Goal: Contribute content: Add original content to the website for others to see

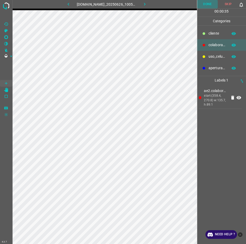
click at [209, 2] on button "Done" at bounding box center [207, 4] width 21 height 8
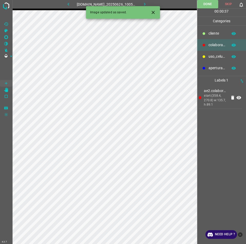
click at [146, 3] on icon "button" at bounding box center [144, 4] width 5 height 5
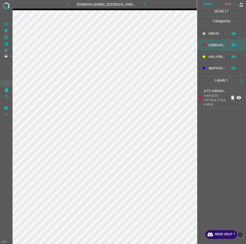
click at [213, 5] on button "Done" at bounding box center [207, 4] width 21 height 8
click at [153, 3] on button "button" at bounding box center [144, 4] width 16 height 8
click at [203, 1] on button "Done" at bounding box center [207, 4] width 21 height 8
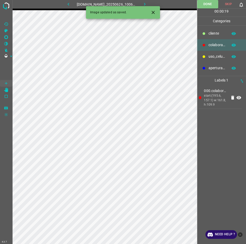
click at [147, 3] on icon "button" at bounding box center [144, 4] width 5 height 5
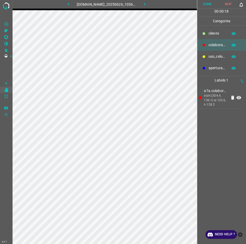
click at [199, 3] on button "Done" at bounding box center [207, 4] width 21 height 8
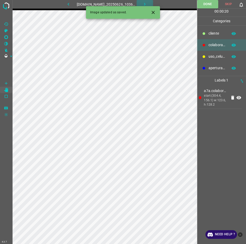
click at [145, 5] on icon "button" at bounding box center [145, 4] width 2 height 3
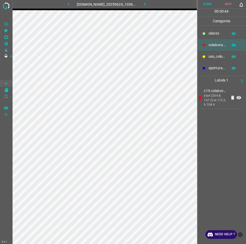
click at [203, 7] on button "Done" at bounding box center [207, 4] width 21 height 8
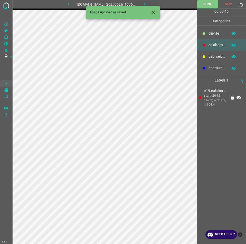
click at [147, 3] on icon "button" at bounding box center [144, 4] width 5 height 5
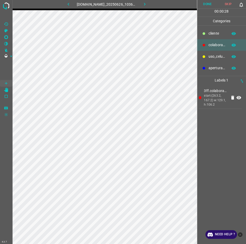
click at [210, 3] on button "Done" at bounding box center [207, 4] width 21 height 8
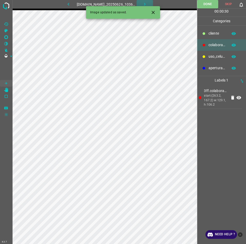
click at [151, 3] on button "button" at bounding box center [144, 4] width 16 height 8
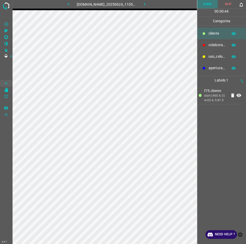
click at [205, 5] on button "Done" at bounding box center [207, 4] width 21 height 8
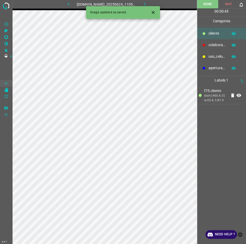
click at [147, 3] on icon "button" at bounding box center [144, 4] width 5 height 5
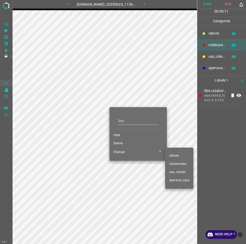
click at [173, 159] on li "cliente" at bounding box center [179, 156] width 28 height 8
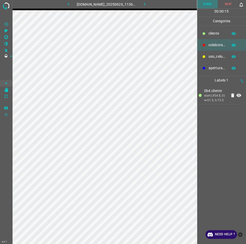
click at [202, 6] on button "Done" at bounding box center [207, 4] width 21 height 8
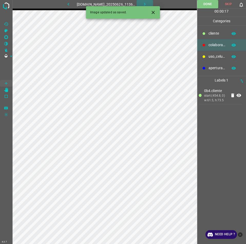
click at [151, 1] on button "button" at bounding box center [144, 4] width 16 height 8
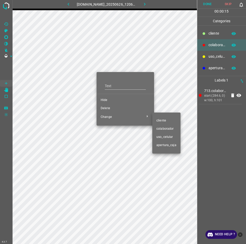
click at [162, 120] on span "cliente" at bounding box center [166, 120] width 20 height 5
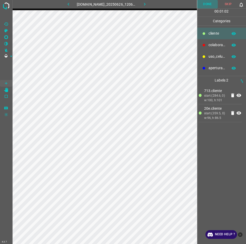
click at [211, 3] on button "Done" at bounding box center [207, 4] width 21 height 8
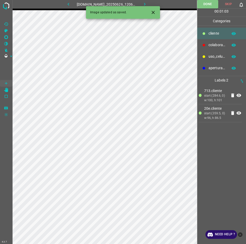
click at [147, 3] on icon "button" at bounding box center [144, 4] width 5 height 5
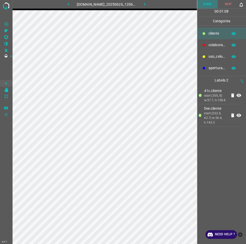
click at [213, 2] on button "Done" at bounding box center [207, 4] width 21 height 8
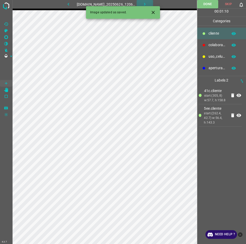
click at [144, 6] on button "button" at bounding box center [144, 4] width 16 height 8
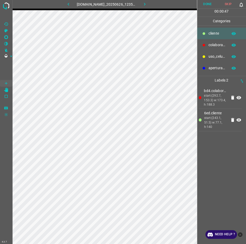
click at [206, 5] on button "Done" at bounding box center [207, 4] width 21 height 8
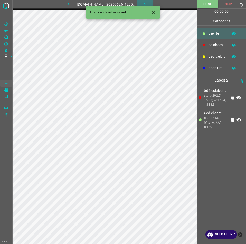
click at [147, 2] on icon "button" at bounding box center [144, 4] width 5 height 5
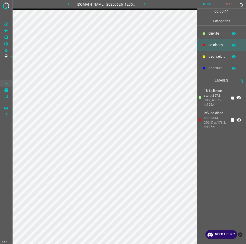
click at [202, 5] on button "Done" at bounding box center [207, 4] width 21 height 8
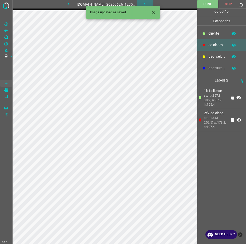
click at [145, 5] on icon "button" at bounding box center [145, 4] width 2 height 3
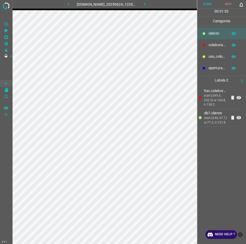
click at [208, 3] on button "Done" at bounding box center [207, 4] width 21 height 8
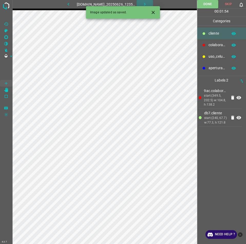
click at [152, 5] on button "button" at bounding box center [144, 4] width 16 height 8
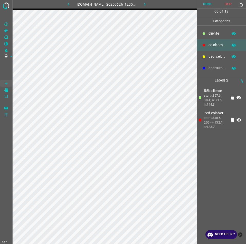
click at [207, 2] on button "Done" at bounding box center [207, 4] width 21 height 8
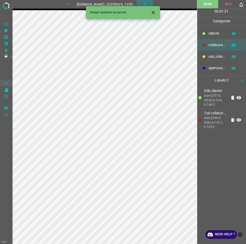
click at [147, 3] on icon "button" at bounding box center [144, 4] width 5 height 5
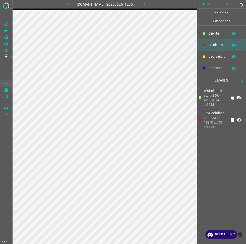
click at [210, 3] on button "Done" at bounding box center [207, 4] width 21 height 8
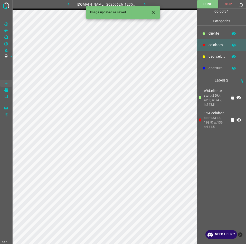
click at [147, 4] on icon "button" at bounding box center [144, 4] width 5 height 5
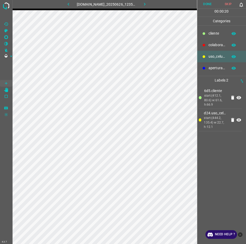
click at [203, 5] on button "Done" at bounding box center [207, 4] width 21 height 8
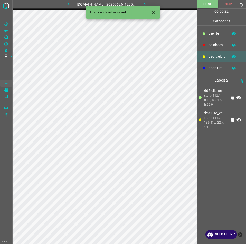
click at [147, 3] on icon "button" at bounding box center [144, 4] width 5 height 5
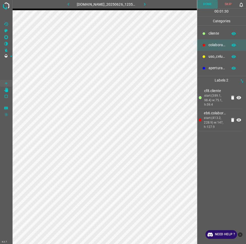
click at [203, 4] on button "Done" at bounding box center [207, 4] width 21 height 8
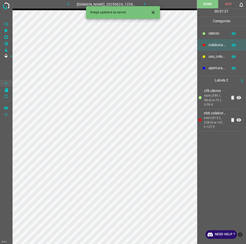
click at [144, 2] on button "button" at bounding box center [144, 4] width 16 height 8
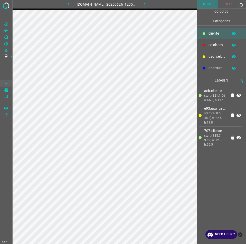
click at [207, 3] on button "Done" at bounding box center [207, 4] width 21 height 8
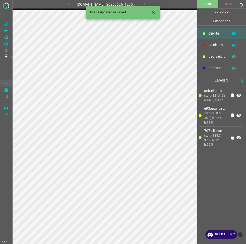
click at [147, 2] on icon "button" at bounding box center [144, 4] width 5 height 5
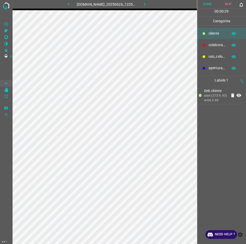
click at [206, 8] on button "Done" at bounding box center [207, 4] width 21 height 8
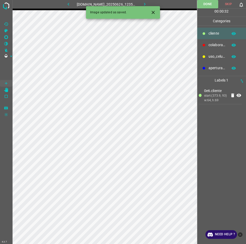
click at [142, 2] on button "button" at bounding box center [144, 4] width 16 height 8
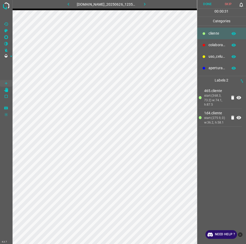
click at [207, 6] on button "Done" at bounding box center [207, 4] width 21 height 8
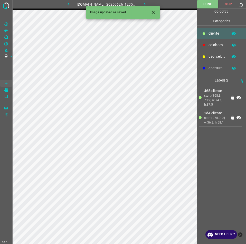
click at [146, 3] on icon "button" at bounding box center [144, 4] width 5 height 5
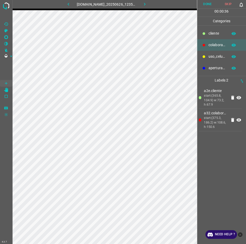
click at [208, 5] on button "Done" at bounding box center [207, 4] width 21 height 8
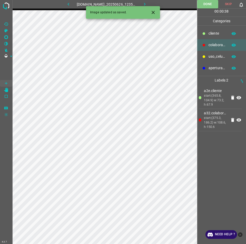
click at [147, 5] on icon "button" at bounding box center [144, 4] width 5 height 5
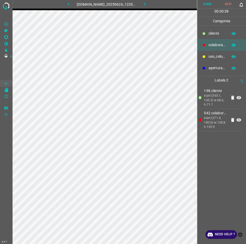
click at [211, 1] on button "Done" at bounding box center [207, 4] width 21 height 8
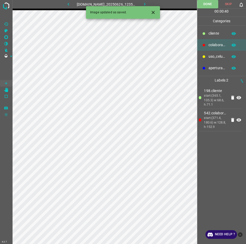
click at [147, 3] on icon "button" at bounding box center [144, 4] width 5 height 5
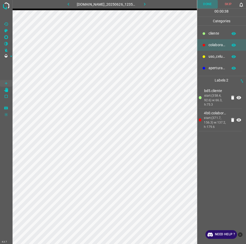
click at [203, 5] on button "Done" at bounding box center [207, 4] width 21 height 8
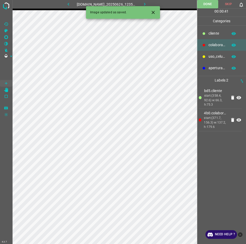
click at [147, 2] on icon "button" at bounding box center [144, 4] width 5 height 5
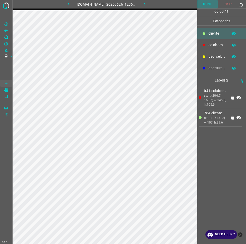
click at [207, 4] on button "Done" at bounding box center [207, 4] width 21 height 8
click at [210, 3] on button "Done" at bounding box center [207, 4] width 21 height 8
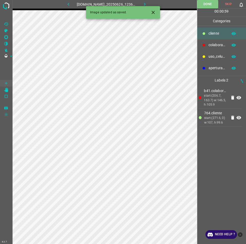
click at [153, 6] on button "button" at bounding box center [144, 4] width 16 height 8
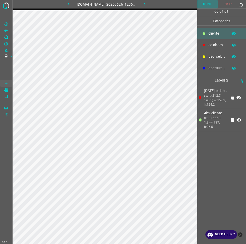
click at [213, 6] on button "Done" at bounding box center [207, 4] width 21 height 8
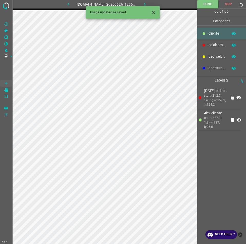
click at [150, 1] on button "button" at bounding box center [144, 4] width 16 height 8
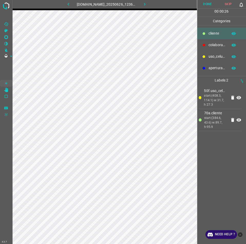
click at [211, 2] on button "Done" at bounding box center [207, 4] width 21 height 8
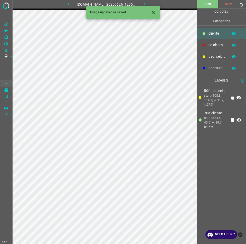
click at [150, 7] on div "Image updated as saved." at bounding box center [123, 12] width 74 height 13
click at [147, 3] on icon "button" at bounding box center [144, 4] width 5 height 5
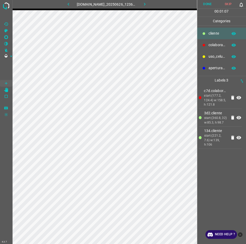
click at [208, 5] on button "Done" at bounding box center [207, 4] width 21 height 8
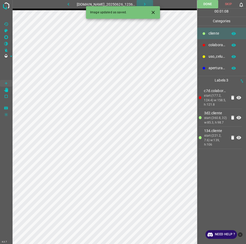
click at [147, 5] on icon "button" at bounding box center [144, 4] width 5 height 5
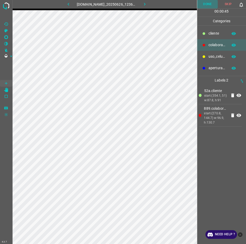
click at [205, 5] on button "Done" at bounding box center [207, 4] width 21 height 8
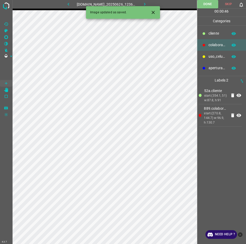
click at [153, 3] on button "button" at bounding box center [144, 4] width 16 height 8
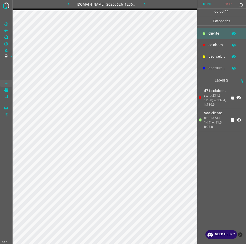
click at [207, 6] on button "Done" at bounding box center [207, 4] width 21 height 8
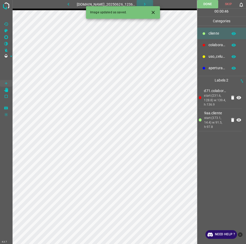
click at [147, 2] on icon "button" at bounding box center [144, 4] width 5 height 5
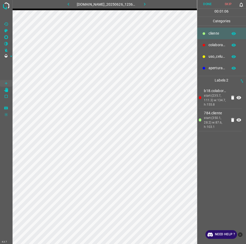
click at [212, 5] on button "Done" at bounding box center [207, 4] width 21 height 8
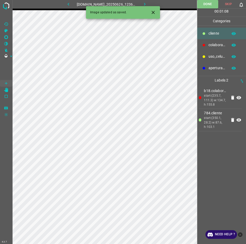
click at [147, 5] on icon "button" at bounding box center [144, 4] width 5 height 5
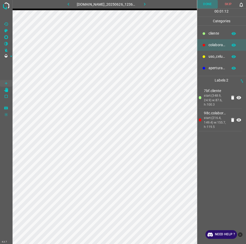
click at [209, 5] on button "Done" at bounding box center [207, 4] width 21 height 8
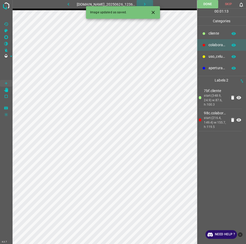
click at [146, 1] on button "button" at bounding box center [144, 4] width 16 height 8
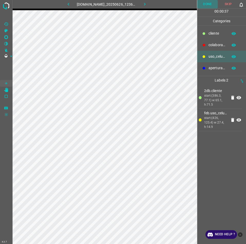
click at [204, 2] on button "Done" at bounding box center [207, 4] width 21 height 8
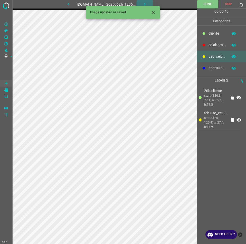
click at [145, 4] on icon "button" at bounding box center [145, 4] width 2 height 3
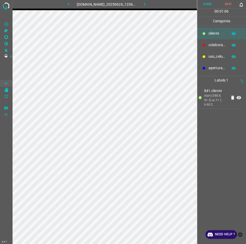
click at [185, 0] on html "4.3.7 801-bch-santa-fe.ddns.net_20250626_123638_000001950.jpg Done Skip 0 00 : …" at bounding box center [123, 122] width 246 height 244
click at [210, 3] on button "Done" at bounding box center [207, 4] width 21 height 8
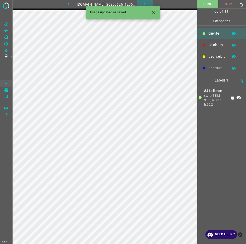
click at [148, 1] on button "button" at bounding box center [144, 4] width 16 height 8
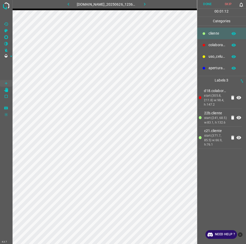
click at [203, 6] on button "Done" at bounding box center [207, 4] width 21 height 8
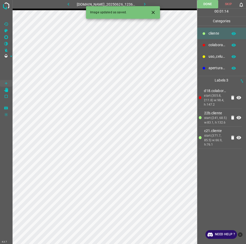
click at [147, 5] on icon "button" at bounding box center [144, 4] width 5 height 5
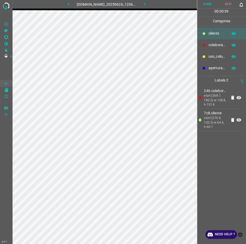
click at [210, 5] on button "Done" at bounding box center [207, 4] width 21 height 8
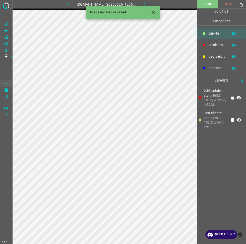
click at [147, 5] on icon "button" at bounding box center [144, 4] width 5 height 5
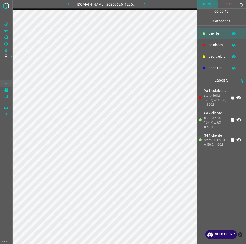
click at [209, 5] on button "Done" at bounding box center [207, 4] width 21 height 8
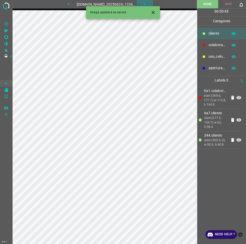
click at [145, 3] on icon "button" at bounding box center [145, 4] width 2 height 3
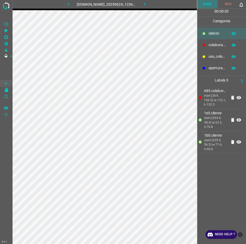
click at [205, 4] on button "Done" at bounding box center [207, 4] width 21 height 8
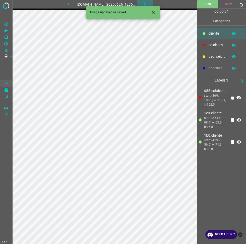
click at [147, 4] on icon "button" at bounding box center [144, 4] width 5 height 5
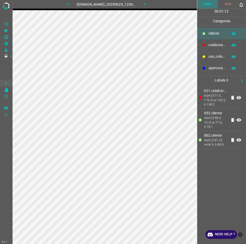
click at [212, 5] on button "Done" at bounding box center [207, 4] width 21 height 8
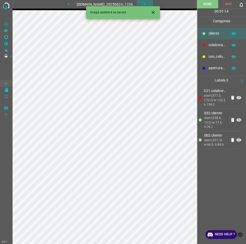
click at [147, 3] on icon "button" at bounding box center [144, 4] width 5 height 5
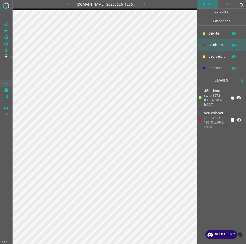
click at [207, 5] on button "Done" at bounding box center [207, 4] width 21 height 8
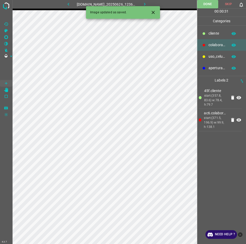
click at [147, 4] on icon "button" at bounding box center [144, 4] width 5 height 5
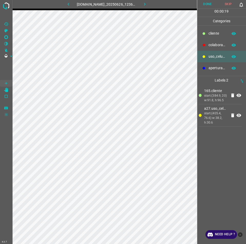
click at [209, 4] on button "Done" at bounding box center [207, 4] width 21 height 8
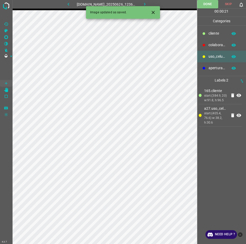
click at [146, 2] on icon "button" at bounding box center [144, 4] width 5 height 5
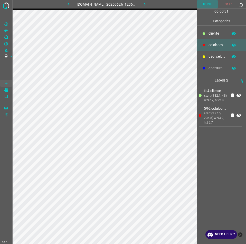
click at [210, 4] on button "Done" at bounding box center [207, 4] width 21 height 8
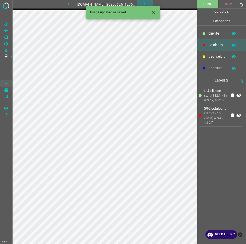
click at [147, 5] on icon "button" at bounding box center [144, 4] width 5 height 5
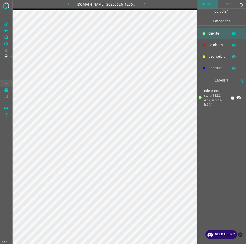
click at [212, 2] on button "Done" at bounding box center [207, 4] width 21 height 8
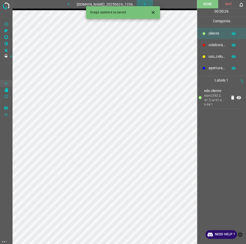
click at [147, 3] on icon "button" at bounding box center [144, 4] width 5 height 5
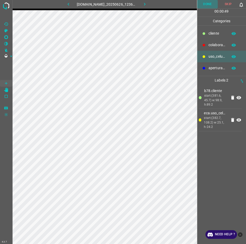
click at [212, 5] on button "Done" at bounding box center [207, 4] width 21 height 8
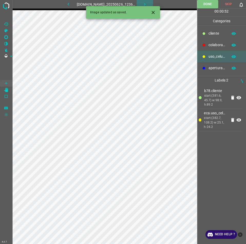
click at [149, 0] on button "button" at bounding box center [144, 4] width 16 height 8
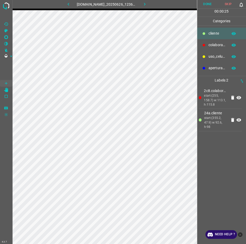
click at [207, 3] on button "Done" at bounding box center [207, 4] width 21 height 8
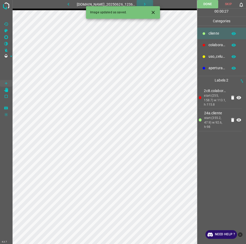
click at [146, 1] on button "button" at bounding box center [144, 4] width 16 height 8
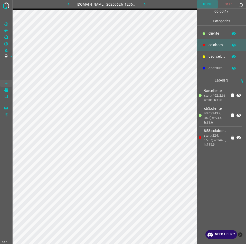
click at [205, 4] on button "Done" at bounding box center [207, 4] width 21 height 8
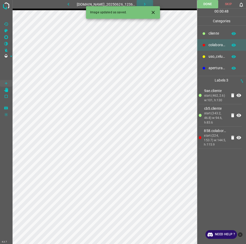
click at [148, 1] on button "button" at bounding box center [144, 4] width 16 height 8
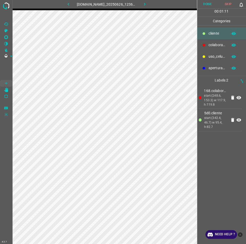
click at [213, 2] on button "Done" at bounding box center [207, 4] width 21 height 8
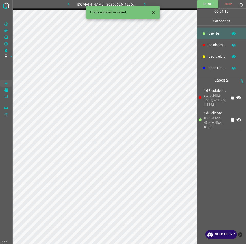
click at [145, 4] on icon "button" at bounding box center [145, 4] width 2 height 3
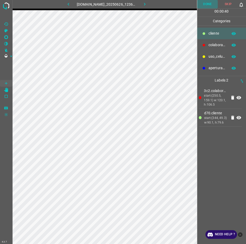
click at [204, 2] on button "Done" at bounding box center [207, 4] width 21 height 8
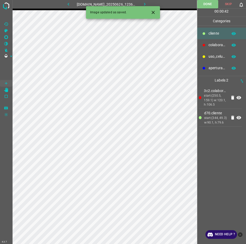
click at [147, 3] on icon "button" at bounding box center [144, 4] width 5 height 5
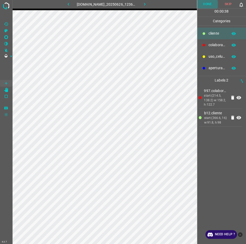
click at [205, 6] on button "Done" at bounding box center [207, 4] width 21 height 8
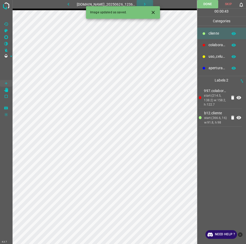
click at [147, 3] on icon "button" at bounding box center [144, 4] width 5 height 5
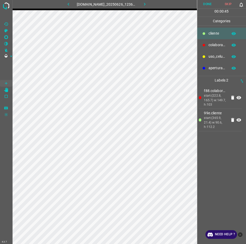
click at [212, 5] on button "Done" at bounding box center [207, 4] width 21 height 8
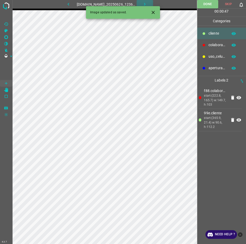
click at [147, 3] on icon "button" at bounding box center [144, 4] width 5 height 5
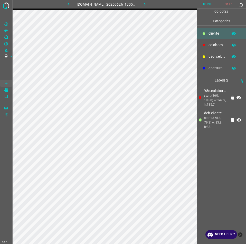
click at [211, 4] on button "Done" at bounding box center [207, 4] width 21 height 8
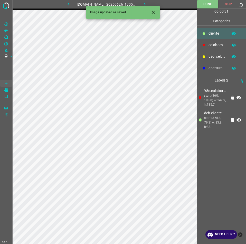
click at [150, 1] on button "button" at bounding box center [144, 4] width 16 height 8
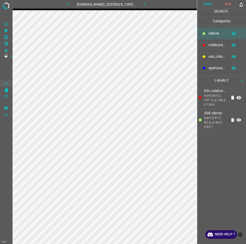
click at [213, 5] on button "Done" at bounding box center [207, 4] width 21 height 8
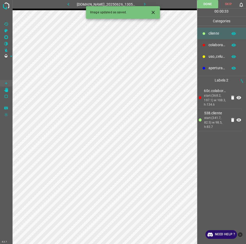
click at [145, 2] on icon "button" at bounding box center [144, 4] width 5 height 5
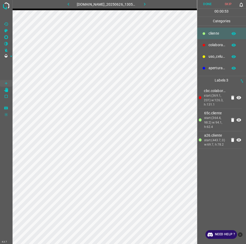
click at [207, 1] on button "Done" at bounding box center [207, 4] width 21 height 8
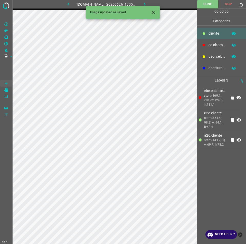
click at [147, 4] on icon "button" at bounding box center [144, 4] width 5 height 5
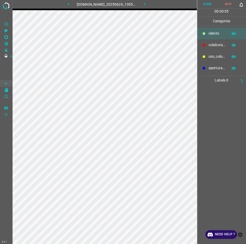
click at [239, 234] on icon "close-help" at bounding box center [240, 234] width 5 height 5
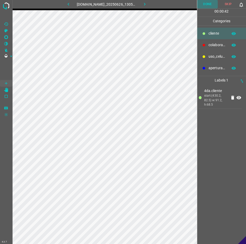
click at [200, 5] on button "Done" at bounding box center [207, 4] width 21 height 8
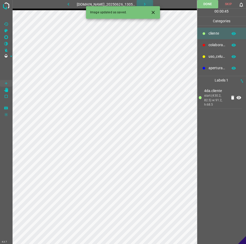
click at [147, 3] on icon "button" at bounding box center [144, 4] width 5 height 5
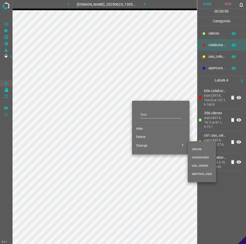
click at [196, 147] on li "cliente" at bounding box center [201, 149] width 28 height 8
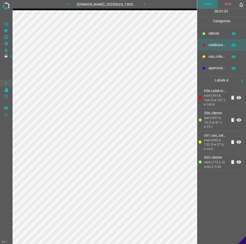
click at [211, 7] on button "Done" at bounding box center [207, 4] width 21 height 8
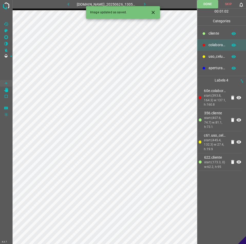
click at [149, 1] on button "button" at bounding box center [144, 4] width 16 height 8
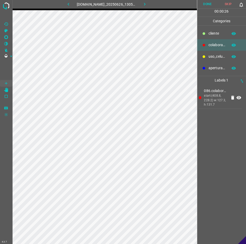
click at [204, 0] on button "Done" at bounding box center [207, 4] width 21 height 8
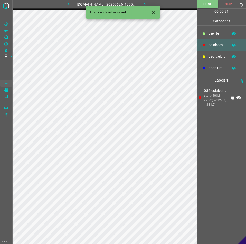
click at [151, 5] on button "button" at bounding box center [144, 4] width 16 height 8
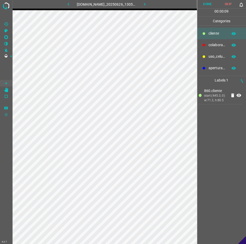
click at [211, 3] on button "Done" at bounding box center [207, 4] width 21 height 8
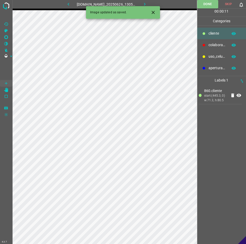
click at [146, 3] on icon "button" at bounding box center [144, 4] width 5 height 5
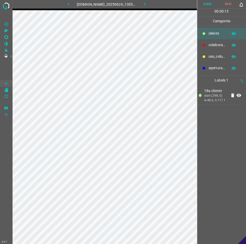
click at [207, 3] on button "Done" at bounding box center [207, 4] width 21 height 8
click at [147, 3] on icon "button" at bounding box center [144, 4] width 5 height 5
click at [202, 5] on button "Done" at bounding box center [207, 4] width 21 height 8
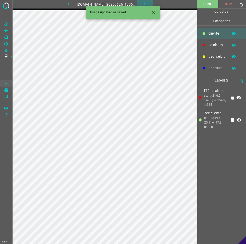
click at [147, 3] on icon "button" at bounding box center [144, 4] width 5 height 5
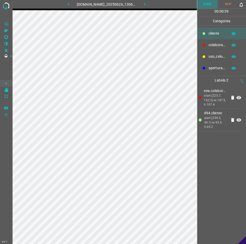
click at [205, 4] on button "Done" at bounding box center [207, 4] width 21 height 8
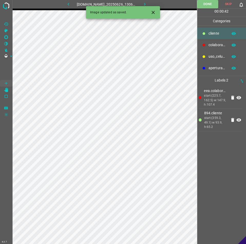
click at [147, 5] on icon "button" at bounding box center [144, 4] width 5 height 5
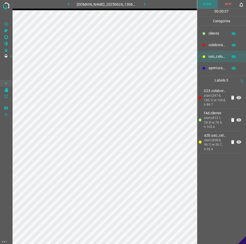
click at [213, 3] on button "Done" at bounding box center [207, 4] width 21 height 8
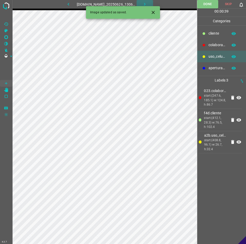
click at [152, 2] on button "button" at bounding box center [144, 4] width 16 height 8
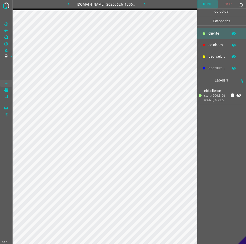
click at [210, 3] on button "Done" at bounding box center [207, 4] width 21 height 8
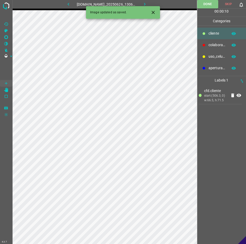
click at [152, 4] on button "button" at bounding box center [144, 4] width 16 height 8
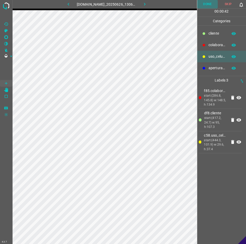
click at [202, 7] on button "Done" at bounding box center [207, 4] width 21 height 8
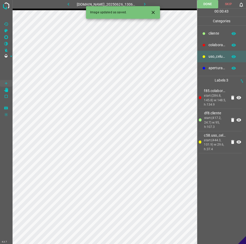
click at [150, 1] on button "button" at bounding box center [144, 4] width 16 height 8
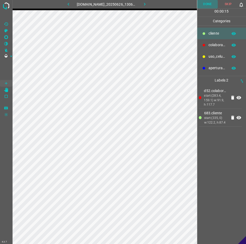
click at [210, 3] on button "Done" at bounding box center [207, 4] width 21 height 8
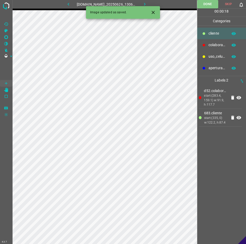
click at [147, 4] on icon "button" at bounding box center [144, 4] width 5 height 5
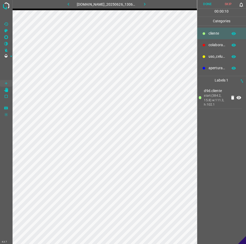
click at [200, 3] on button "Done" at bounding box center [207, 4] width 21 height 8
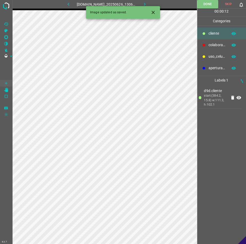
click at [147, 5] on icon "button" at bounding box center [144, 4] width 5 height 5
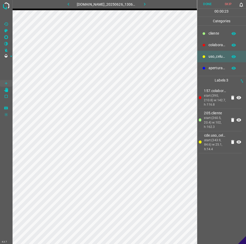
click at [198, 5] on button "Done" at bounding box center [207, 4] width 21 height 8
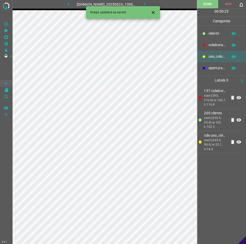
click at [153, 1] on button "button" at bounding box center [144, 4] width 16 height 8
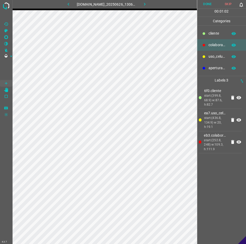
click at [208, 5] on button "Done" at bounding box center [207, 4] width 21 height 8
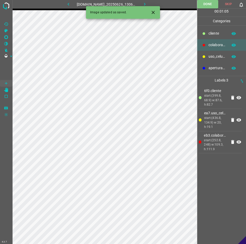
click at [147, 3] on icon "button" at bounding box center [144, 4] width 5 height 5
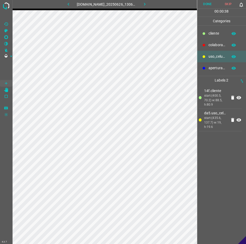
click at [206, 2] on button "Done" at bounding box center [207, 4] width 21 height 8
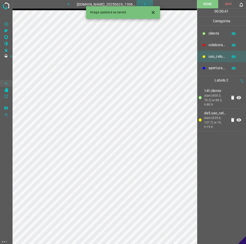
click at [147, 2] on icon "button" at bounding box center [144, 4] width 5 height 5
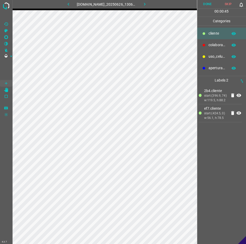
click at [204, 8] on button "Done" at bounding box center [207, 4] width 21 height 8
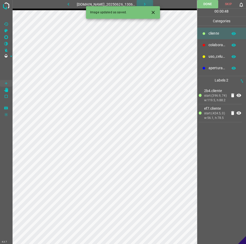
click at [147, 4] on icon "button" at bounding box center [144, 4] width 5 height 5
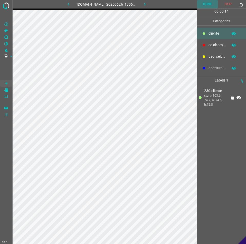
click at [207, 5] on button "Done" at bounding box center [207, 4] width 21 height 8
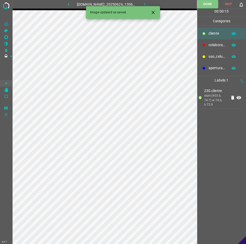
click at [147, 3] on icon "button" at bounding box center [144, 4] width 5 height 5
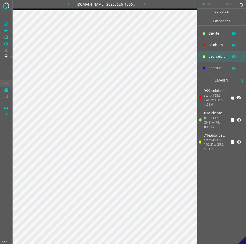
click at [211, 1] on button "Done" at bounding box center [207, 4] width 21 height 8
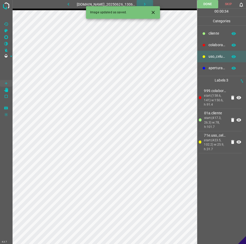
click at [149, 1] on button "button" at bounding box center [144, 4] width 16 height 8
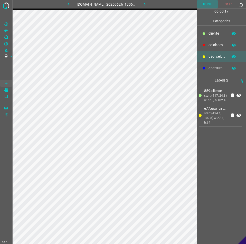
click at [203, 3] on button "Done" at bounding box center [207, 4] width 21 height 8
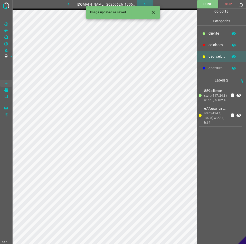
click at [146, 4] on icon "button" at bounding box center [144, 4] width 5 height 5
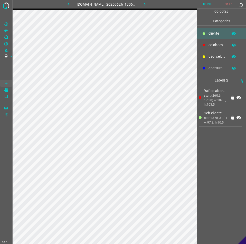
click at [205, 2] on button "Done" at bounding box center [207, 4] width 21 height 8
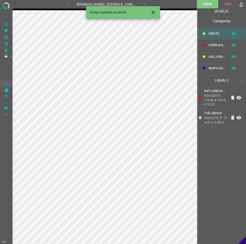
click at [146, 3] on icon "button" at bounding box center [144, 4] width 5 height 5
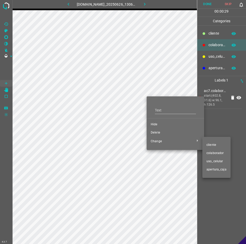
click at [220, 146] on span "cliente" at bounding box center [216, 145] width 20 height 5
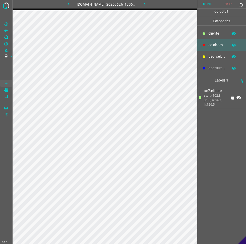
click at [209, 7] on button "Done" at bounding box center [207, 4] width 21 height 8
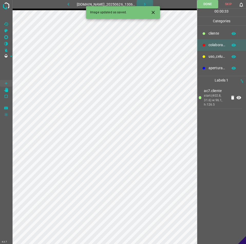
click at [145, 4] on icon "button" at bounding box center [144, 4] width 5 height 5
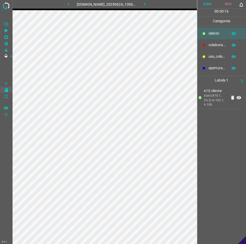
click at [208, 3] on button "Done" at bounding box center [207, 4] width 21 height 8
click at [152, 8] on button "button" at bounding box center [144, 4] width 16 height 8
click at [208, 5] on button "Done" at bounding box center [207, 4] width 21 height 8
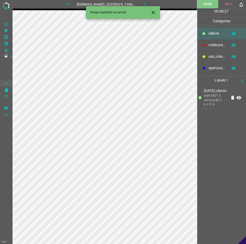
click at [146, 5] on icon "button" at bounding box center [144, 4] width 5 height 5
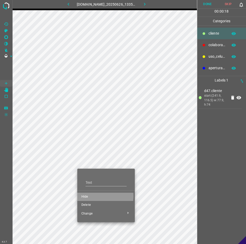
click at [91, 196] on span "Hide" at bounding box center [105, 197] width 49 height 5
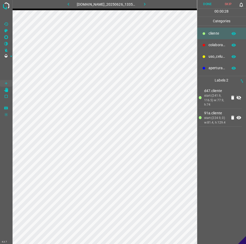
click at [240, 100] on icon at bounding box center [238, 98] width 6 height 6
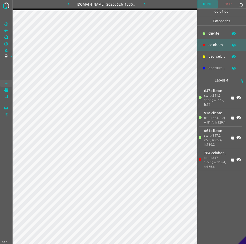
click at [209, 2] on button "Done" at bounding box center [207, 4] width 21 height 8
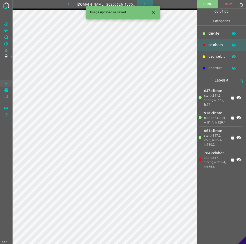
click at [145, 3] on icon "button" at bounding box center [145, 4] width 2 height 3
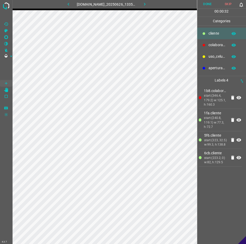
click at [203, 1] on button "Done" at bounding box center [207, 4] width 21 height 8
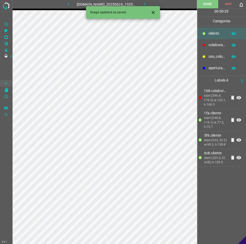
click at [143, 4] on button "button" at bounding box center [144, 4] width 16 height 8
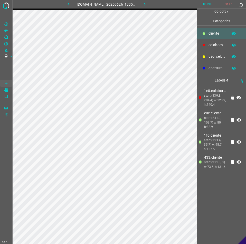
click at [210, 6] on button "Done" at bounding box center [207, 4] width 21 height 8
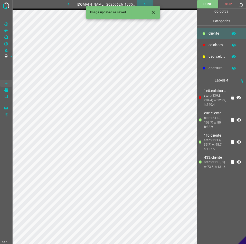
click at [147, 3] on icon "button" at bounding box center [144, 4] width 5 height 5
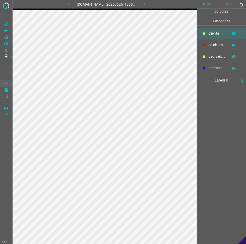
click at [222, 46] on p "colaborador" at bounding box center [216, 44] width 17 height 5
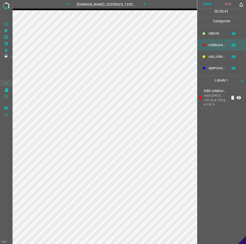
click at [218, 36] on p "cliente" at bounding box center [216, 33] width 17 height 5
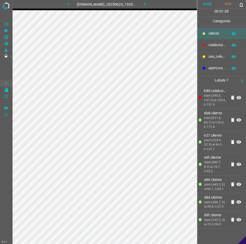
click at [210, 5] on button "Done" at bounding box center [207, 4] width 21 height 8
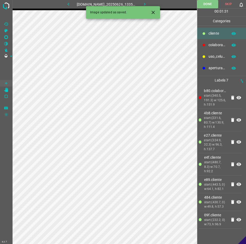
click at [145, 3] on icon "button" at bounding box center [145, 4] width 2 height 3
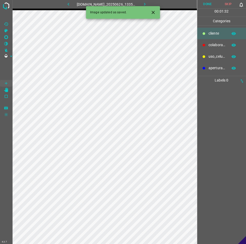
click at [225, 45] on p "colaborador" at bounding box center [216, 44] width 17 height 5
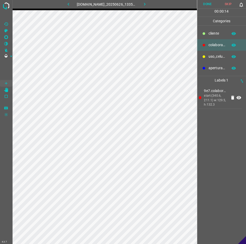
click at [211, 32] on p "cliente" at bounding box center [216, 33] width 17 height 5
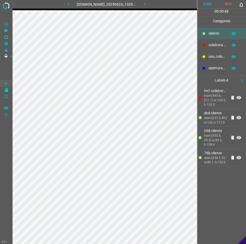
click at [211, 7] on button "Done" at bounding box center [207, 4] width 21 height 8
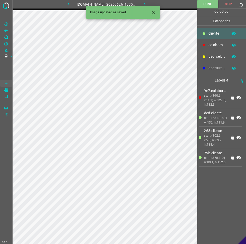
click at [147, 4] on icon "button" at bounding box center [144, 4] width 5 height 5
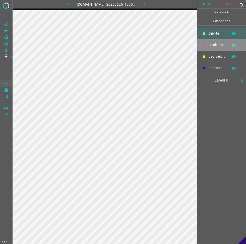
click at [215, 42] on p "colaborador" at bounding box center [216, 44] width 17 height 5
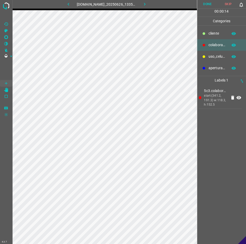
click at [223, 36] on p "cliente" at bounding box center [216, 33] width 17 height 5
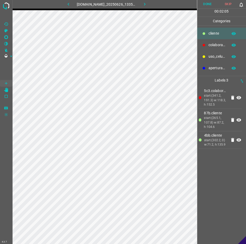
click at [212, 3] on button "Done" at bounding box center [207, 4] width 21 height 8
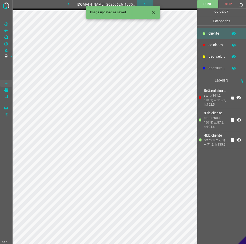
click at [147, 4] on icon "button" at bounding box center [144, 4] width 5 height 5
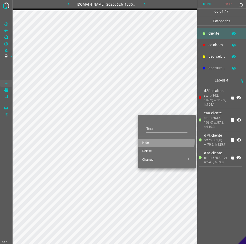
click at [151, 142] on span "Hide" at bounding box center [166, 143] width 49 height 5
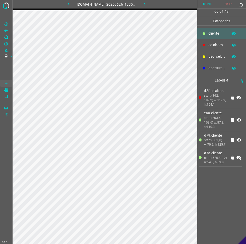
click at [239, 160] on icon at bounding box center [238, 158] width 6 height 6
click at [209, 4] on button "Done" at bounding box center [207, 4] width 21 height 8
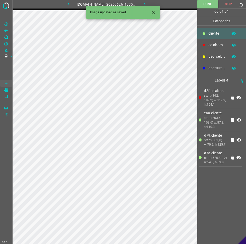
click at [147, 4] on icon "button" at bounding box center [144, 4] width 5 height 5
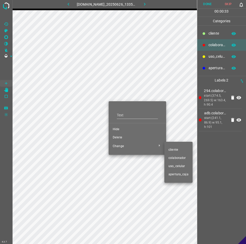
click at [174, 152] on span "cliente" at bounding box center [178, 150] width 20 height 5
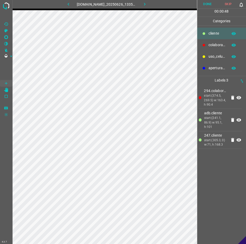
click at [210, 6] on button "Done" at bounding box center [207, 4] width 21 height 8
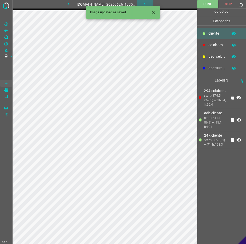
click at [147, 3] on icon "button" at bounding box center [144, 4] width 5 height 5
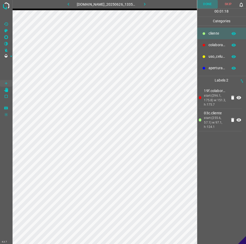
click at [209, 5] on button "Done" at bounding box center [207, 4] width 21 height 8
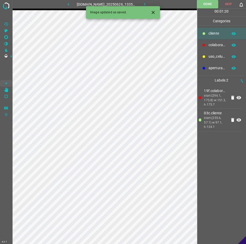
click at [147, 4] on icon "button" at bounding box center [144, 4] width 5 height 5
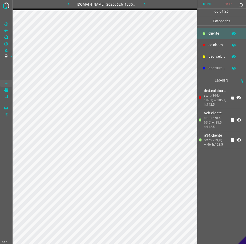
click at [211, 4] on button "Done" at bounding box center [207, 4] width 21 height 8
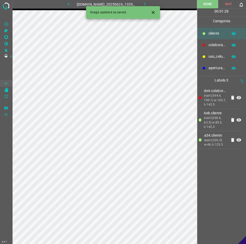
click at [147, 6] on icon "button" at bounding box center [144, 4] width 5 height 5
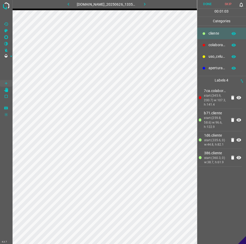
click at [211, 7] on button "Done" at bounding box center [207, 4] width 21 height 8
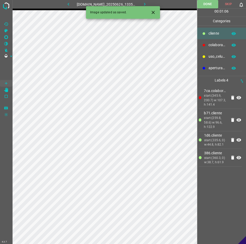
click at [147, 4] on icon "button" at bounding box center [144, 4] width 5 height 5
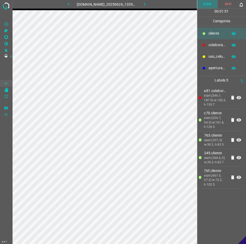
click at [204, 7] on button "Done" at bounding box center [207, 4] width 21 height 8
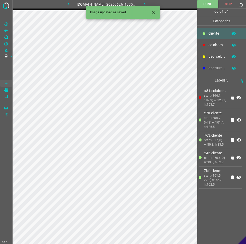
click at [146, 1] on button "button" at bounding box center [144, 4] width 16 height 8
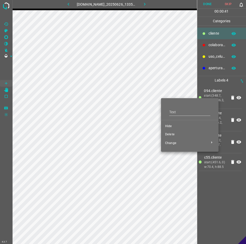
click at [172, 125] on span "Hide" at bounding box center [189, 126] width 49 height 5
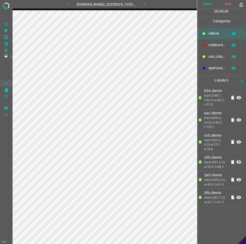
click at [240, 162] on icon at bounding box center [238, 162] width 5 height 4
click at [211, 7] on button "Done" at bounding box center [207, 4] width 21 height 8
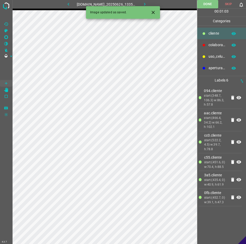
click at [146, 2] on icon "button" at bounding box center [144, 4] width 5 height 5
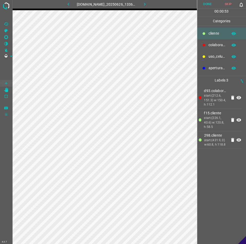
click at [209, 1] on button "Done" at bounding box center [207, 4] width 21 height 8
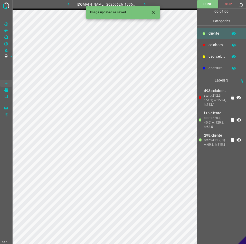
click at [146, 2] on icon "button" at bounding box center [144, 4] width 5 height 5
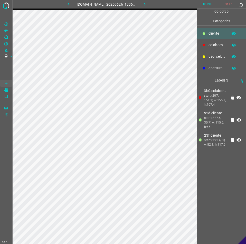
click at [207, 6] on button "Done" at bounding box center [207, 4] width 21 height 8
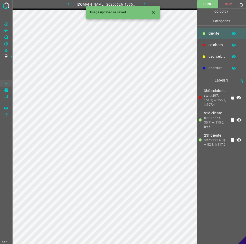
click at [149, 1] on button "button" at bounding box center [144, 4] width 16 height 8
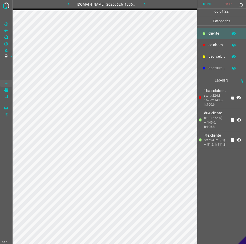
click at [210, 2] on button "Done" at bounding box center [207, 4] width 21 height 8
click at [147, 5] on icon "button" at bounding box center [144, 4] width 5 height 5
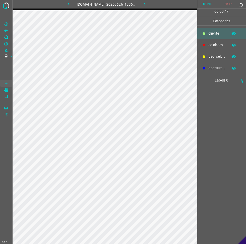
click at [213, 46] on p "colaborador" at bounding box center [216, 44] width 17 height 5
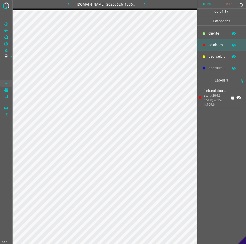
click at [209, 34] on p "cliente" at bounding box center [216, 33] width 17 height 5
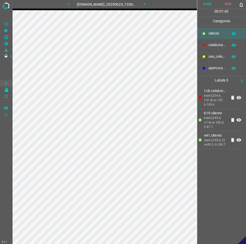
click at [210, 5] on button "Done" at bounding box center [207, 4] width 21 height 8
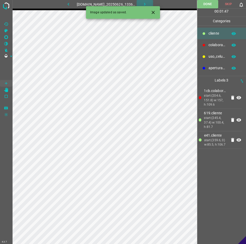
click at [146, 5] on icon "button" at bounding box center [144, 4] width 5 height 5
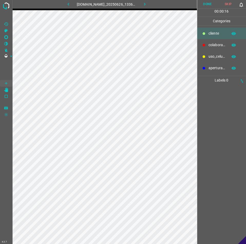
click at [213, 42] on div "colaborador" at bounding box center [221, 45] width 49 height 12
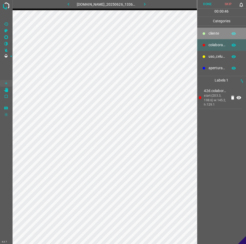
click at [217, 35] on p "cliente" at bounding box center [216, 33] width 17 height 5
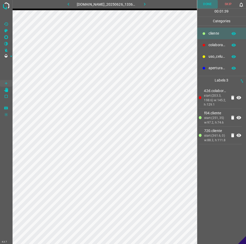
click at [209, 7] on button "Done" at bounding box center [207, 4] width 21 height 8
click at [208, 1] on button "Done" at bounding box center [207, 4] width 21 height 8
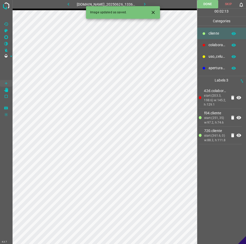
click at [152, 2] on button "button" at bounding box center [144, 4] width 16 height 8
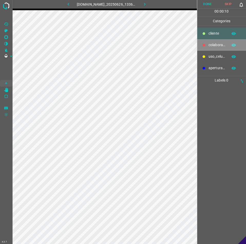
click at [214, 40] on div "colaborador" at bounding box center [221, 45] width 49 height 12
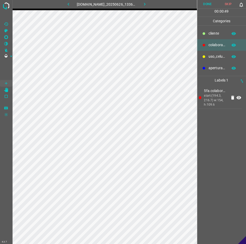
drag, startPoint x: 221, startPoint y: 34, endPoint x: 217, endPoint y: 35, distance: 4.2
click at [217, 35] on p "cliente" at bounding box center [216, 33] width 17 height 5
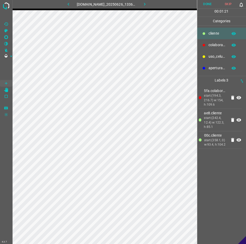
click at [205, 5] on button "Done" at bounding box center [207, 4] width 21 height 8
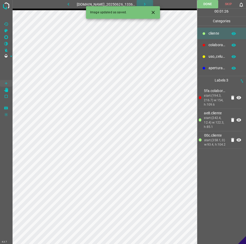
click at [151, 2] on button "button" at bounding box center [144, 4] width 16 height 8
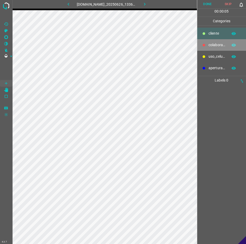
click at [214, 42] on div "colaborador" at bounding box center [221, 45] width 49 height 12
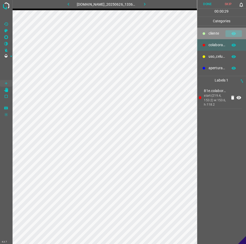
click at [225, 36] on button "button" at bounding box center [233, 33] width 16 height 7
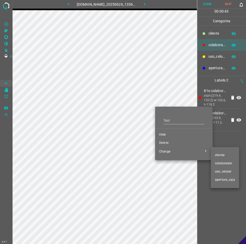
drag, startPoint x: 225, startPoint y: 155, endPoint x: 127, endPoint y: 144, distance: 99.3
click at [225, 156] on span "cliente" at bounding box center [225, 155] width 20 height 5
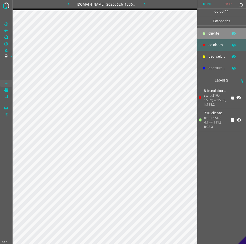
click at [209, 35] on p "cliente" at bounding box center [216, 33] width 17 height 5
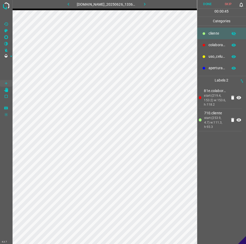
click at [231, 34] on icon "button" at bounding box center [233, 33] width 5 height 5
click at [238, 122] on icon at bounding box center [238, 120] width 6 height 6
click at [211, 2] on button "Done" at bounding box center [207, 4] width 21 height 8
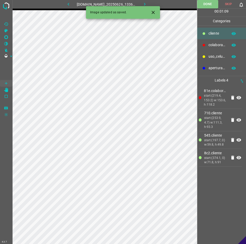
click at [147, 3] on icon "button" at bounding box center [144, 4] width 5 height 5
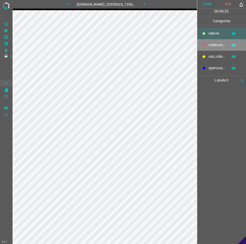
click at [215, 42] on p "colaborador" at bounding box center [216, 44] width 17 height 5
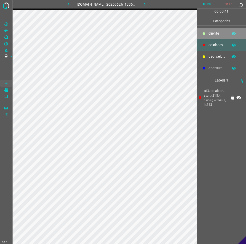
drag, startPoint x: 224, startPoint y: 32, endPoint x: 208, endPoint y: 64, distance: 34.9
click at [223, 35] on p "cliente" at bounding box center [216, 33] width 17 height 5
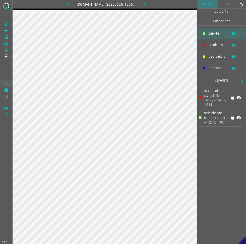
click at [207, 1] on button "Done" at bounding box center [207, 4] width 21 height 8
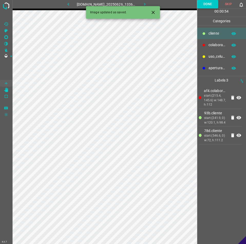
click at [205, 4] on button "Done" at bounding box center [207, 4] width 21 height 8
click at [152, 2] on button "button" at bounding box center [144, 4] width 16 height 8
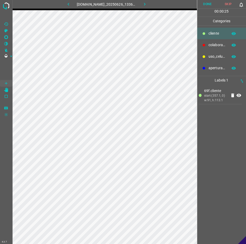
click at [209, 5] on button "Done" at bounding box center [207, 4] width 21 height 8
click at [152, 2] on button "button" at bounding box center [144, 4] width 16 height 8
click at [221, 53] on div "uso_celular" at bounding box center [221, 57] width 49 height 12
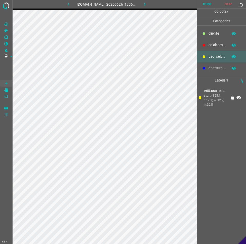
drag, startPoint x: 217, startPoint y: 34, endPoint x: 201, endPoint y: 41, distance: 18.0
click at [213, 35] on p "cliente" at bounding box center [216, 33] width 17 height 5
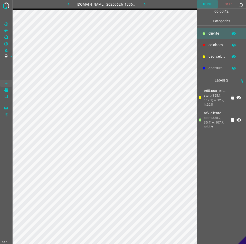
click at [210, 0] on button "Done" at bounding box center [207, 4] width 21 height 8
click at [201, 5] on button "Done" at bounding box center [207, 4] width 21 height 8
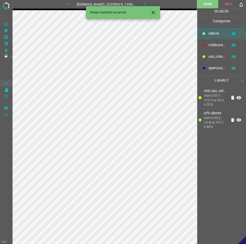
click at [147, 2] on icon "button" at bounding box center [144, 4] width 5 height 5
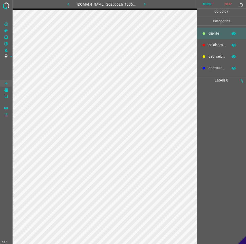
click at [213, 43] on p "colaborador" at bounding box center [216, 44] width 17 height 5
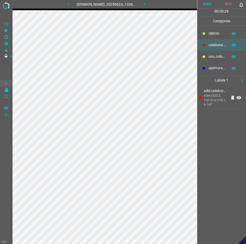
click at [211, 31] on p "cliente" at bounding box center [216, 33] width 17 height 5
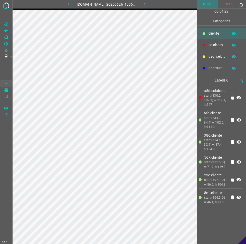
click at [205, 5] on button "Done" at bounding box center [207, 4] width 21 height 8
click at [147, 5] on icon "button" at bounding box center [144, 4] width 5 height 5
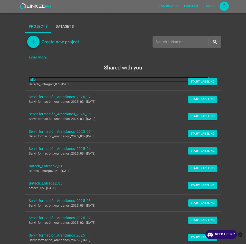
click at [34, 82] on link "fallo" at bounding box center [119, 79] width 180 height 5
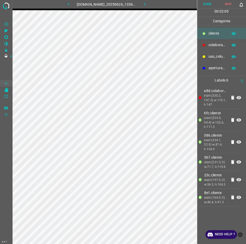
click at [234, 98] on icon at bounding box center [232, 98] width 3 height 4
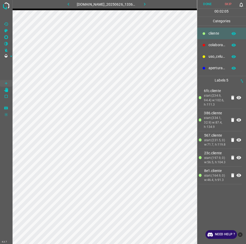
click at [234, 98] on icon at bounding box center [232, 98] width 3 height 4
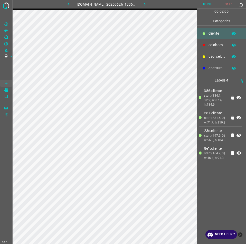
click at [234, 98] on icon at bounding box center [232, 98] width 3 height 4
click at [234, 98] on icon at bounding box center [232, 98] width 6 height 6
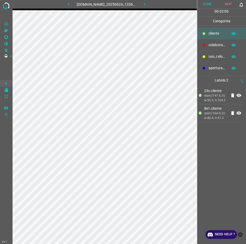
click at [234, 98] on icon at bounding box center [232, 95] width 6 height 6
click at [218, 47] on p "colaborador" at bounding box center [216, 44] width 17 height 5
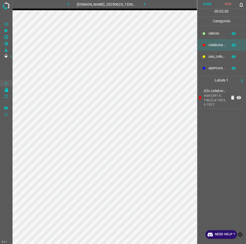
click at [223, 33] on p "cliente" at bounding box center [216, 33] width 17 height 5
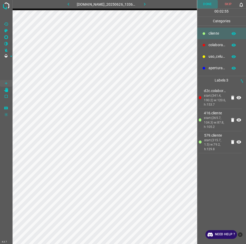
click at [209, 7] on button "Done" at bounding box center [207, 4] width 21 height 8
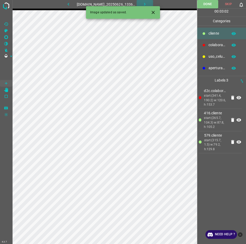
click at [147, 3] on icon "button" at bounding box center [144, 4] width 5 height 5
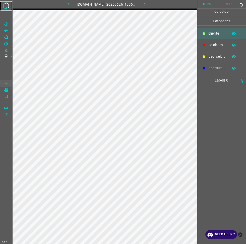
click at [10, 6] on img at bounding box center [6, 5] width 9 height 9
